Goal: Check status: Check status

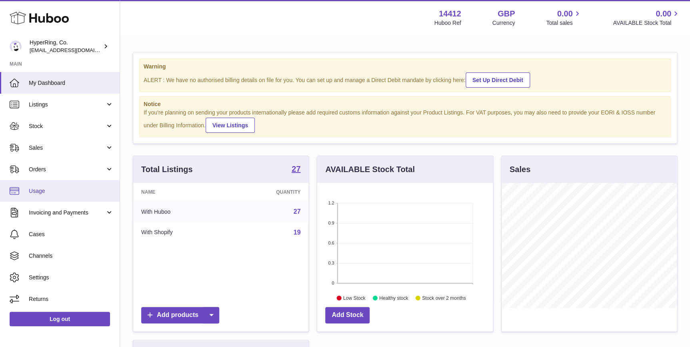
scroll to position [124, 175]
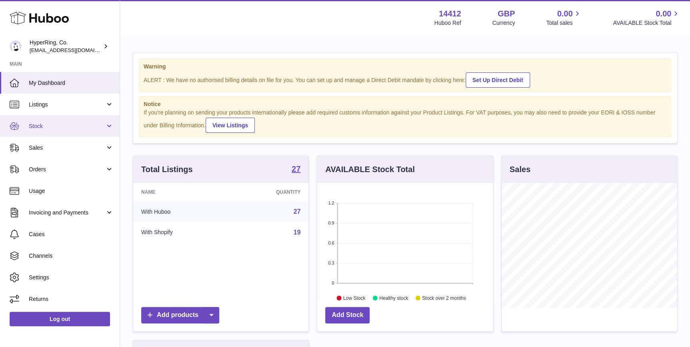
click at [83, 134] on link "Stock" at bounding box center [60, 126] width 120 height 22
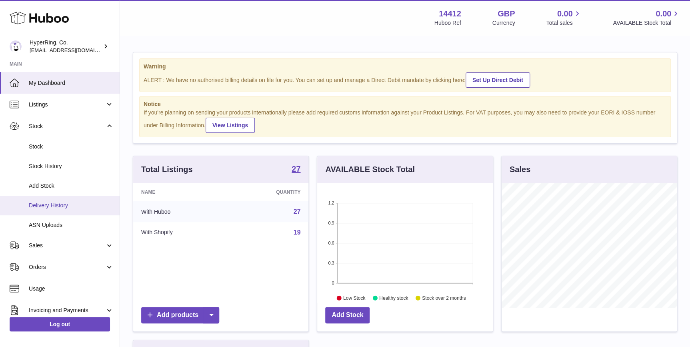
click at [78, 208] on span "Delivery History" at bounding box center [71, 205] width 85 height 8
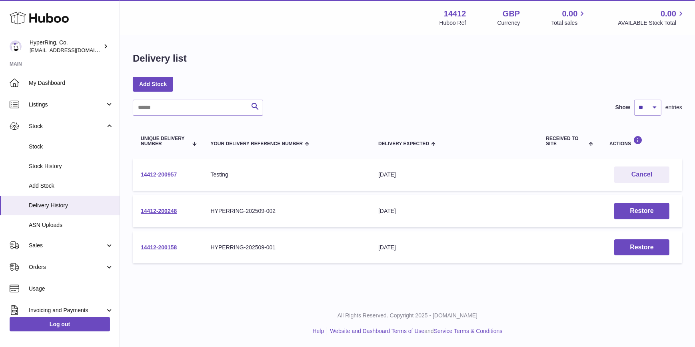
click at [158, 173] on link "14412-200957" at bounding box center [159, 174] width 36 height 6
